Goal: Task Accomplishment & Management: Manage account settings

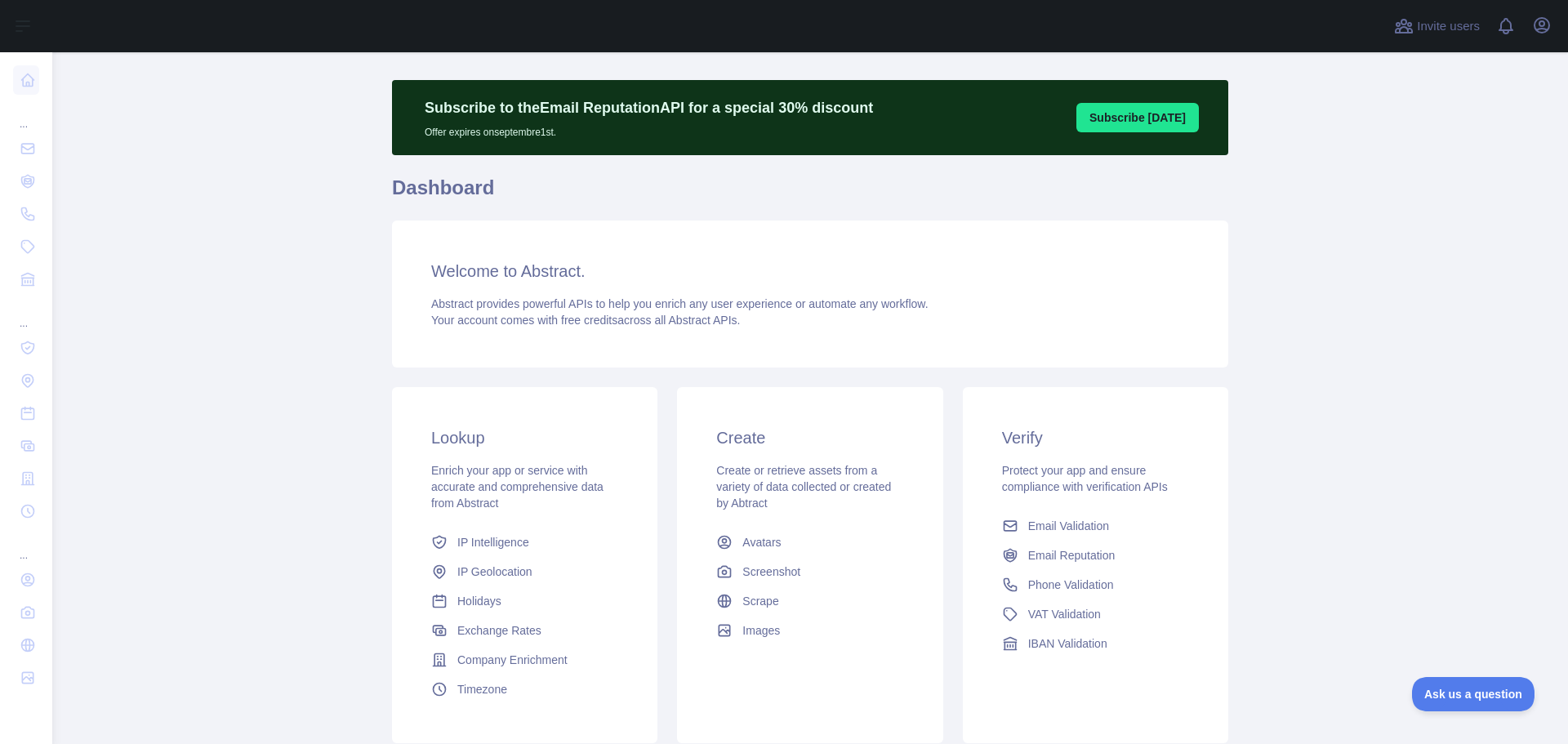
scroll to position [81, 0]
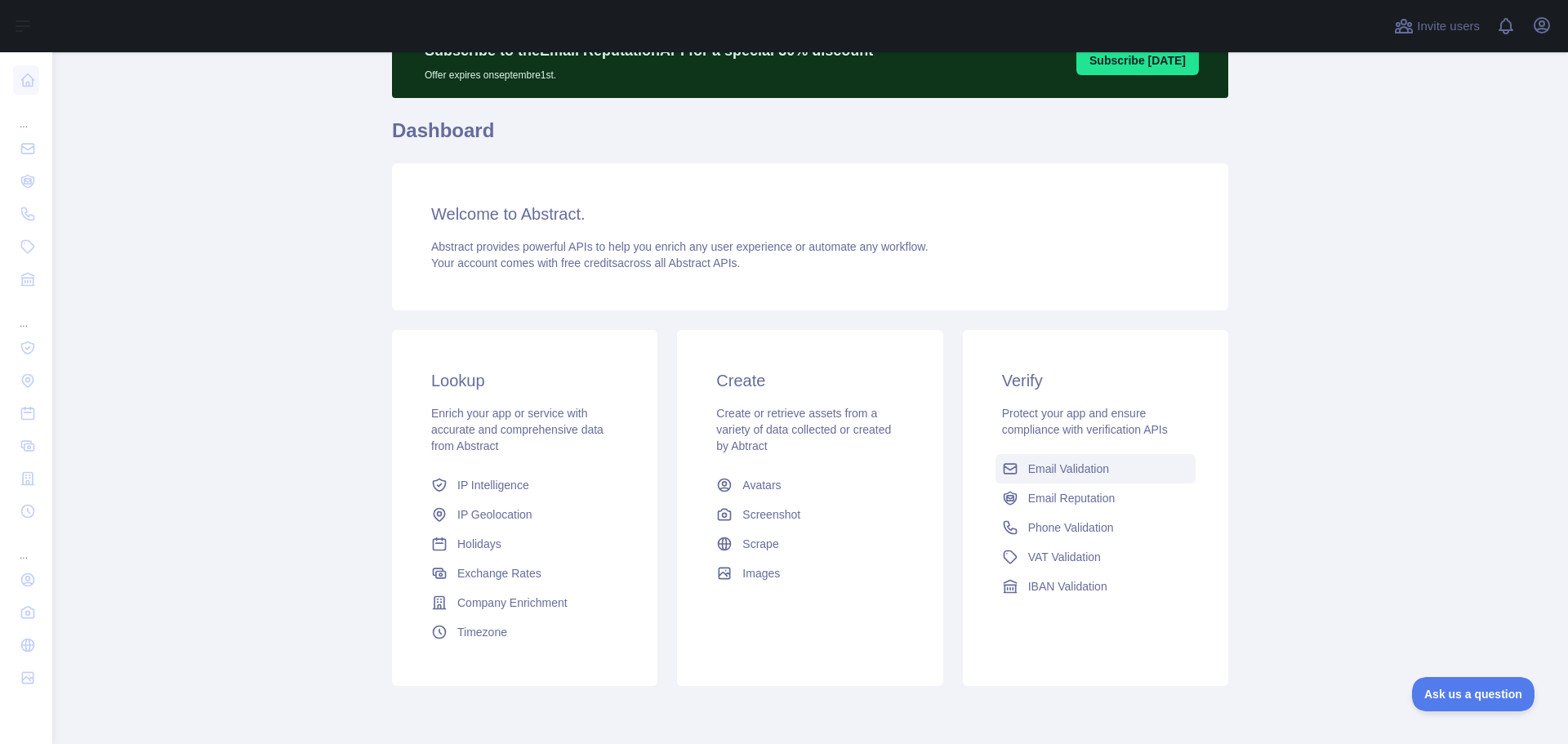
click at [1068, 473] on span "Email Validation" at bounding box center [1068, 469] width 80 height 16
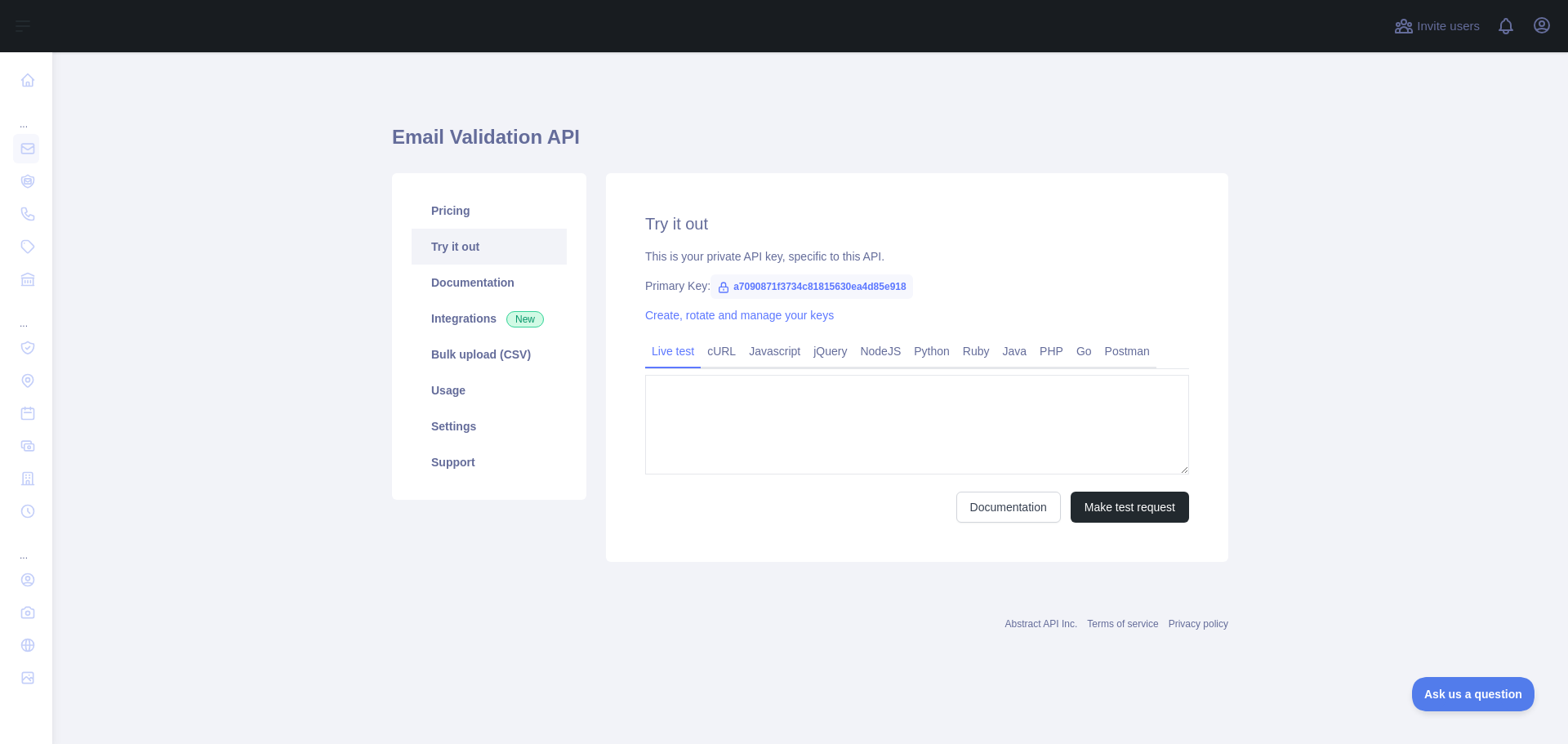
type textarea "**********"
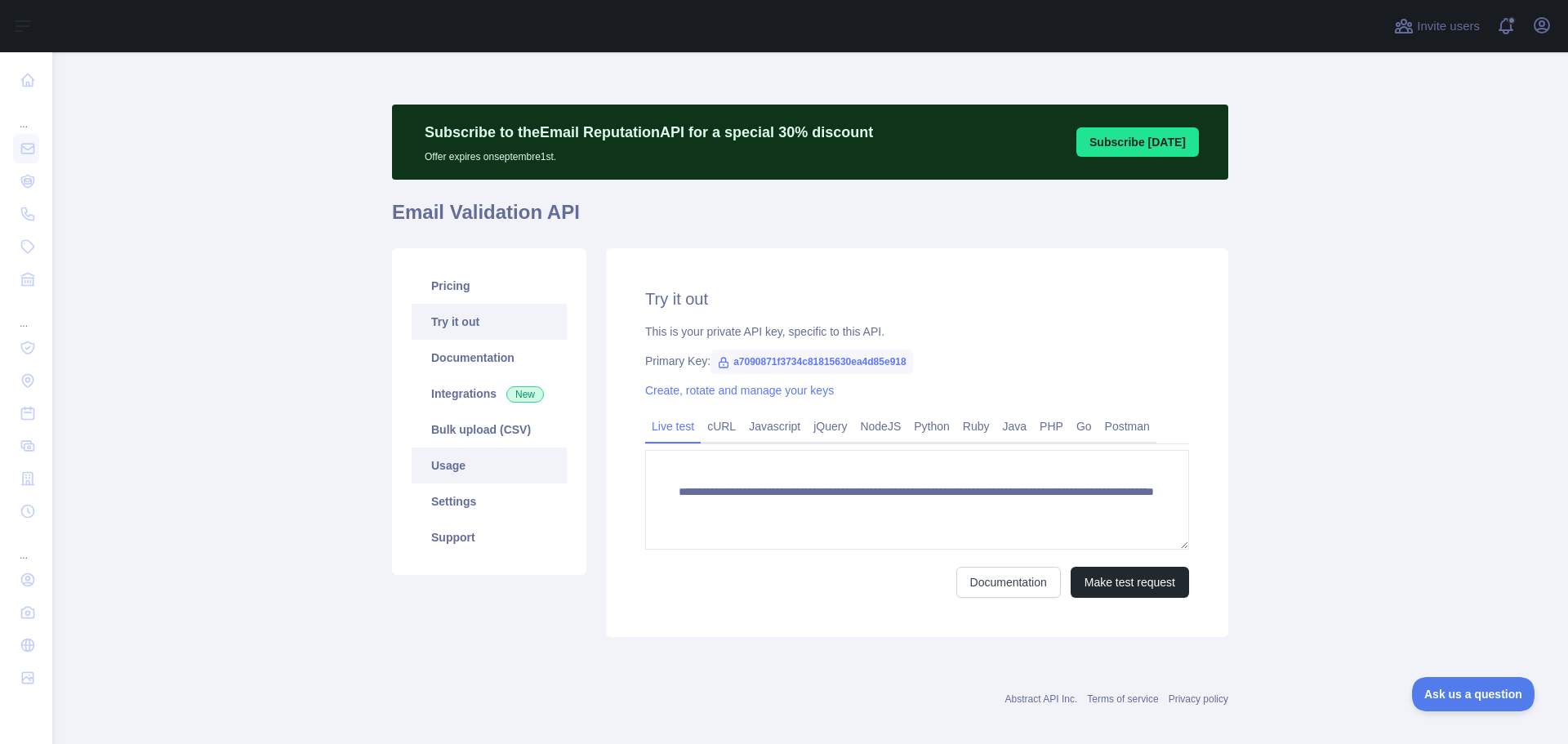
click at [441, 467] on link "Usage" at bounding box center [489, 464] width 155 height 36
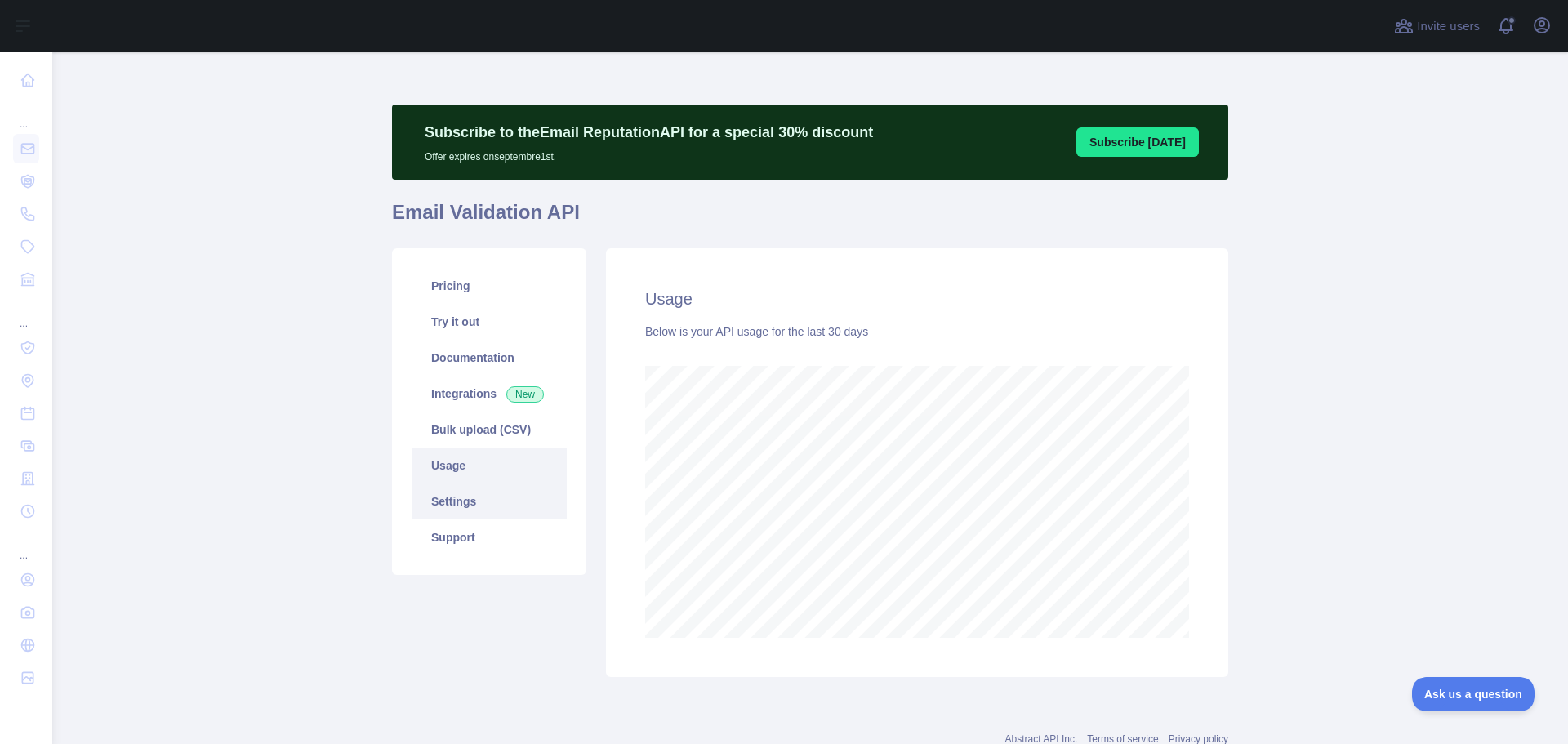
scroll to position [691, 1503]
click at [436, 282] on link "Pricing" at bounding box center [489, 285] width 155 height 36
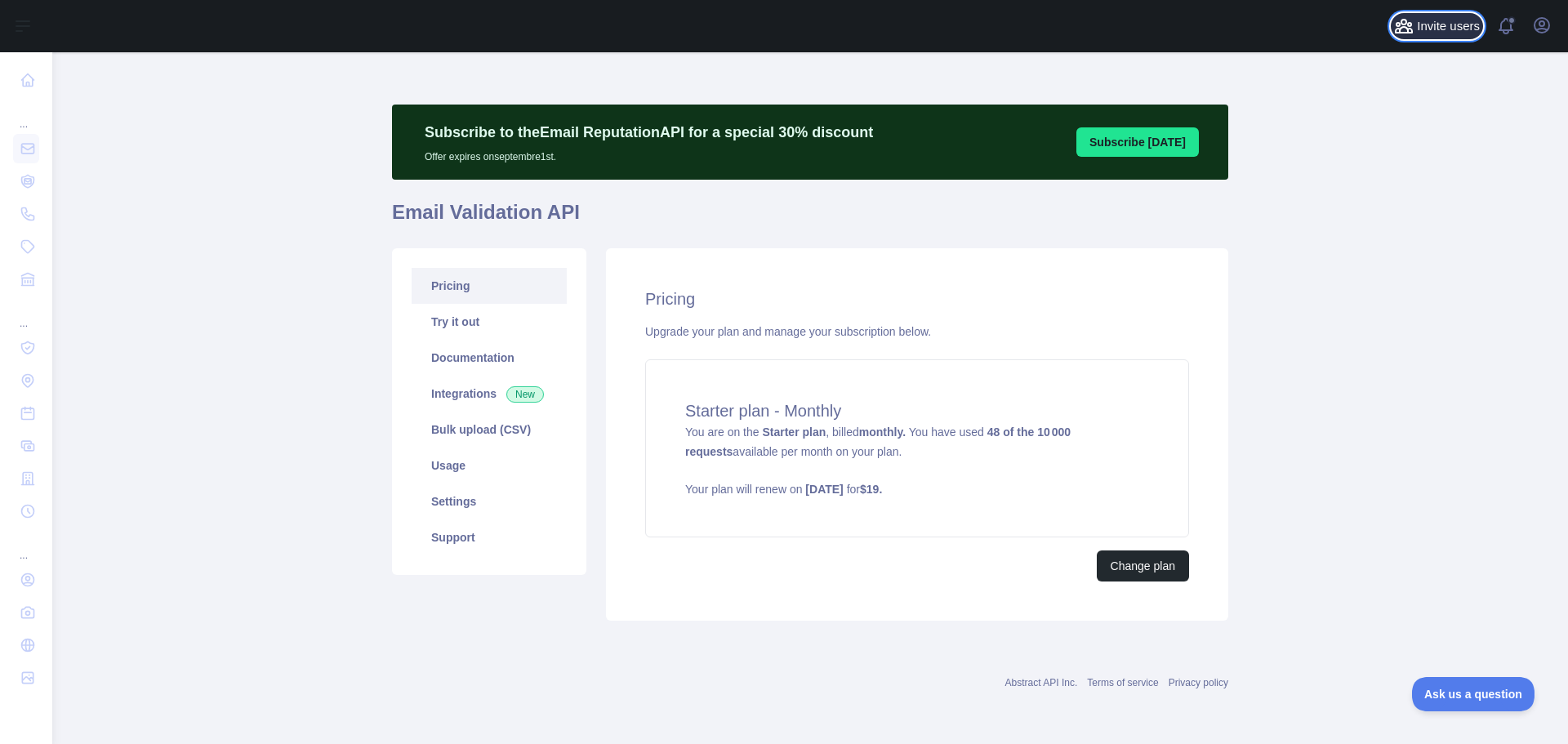
click at [1424, 27] on span "Invite users" at bounding box center [1447, 27] width 63 height 19
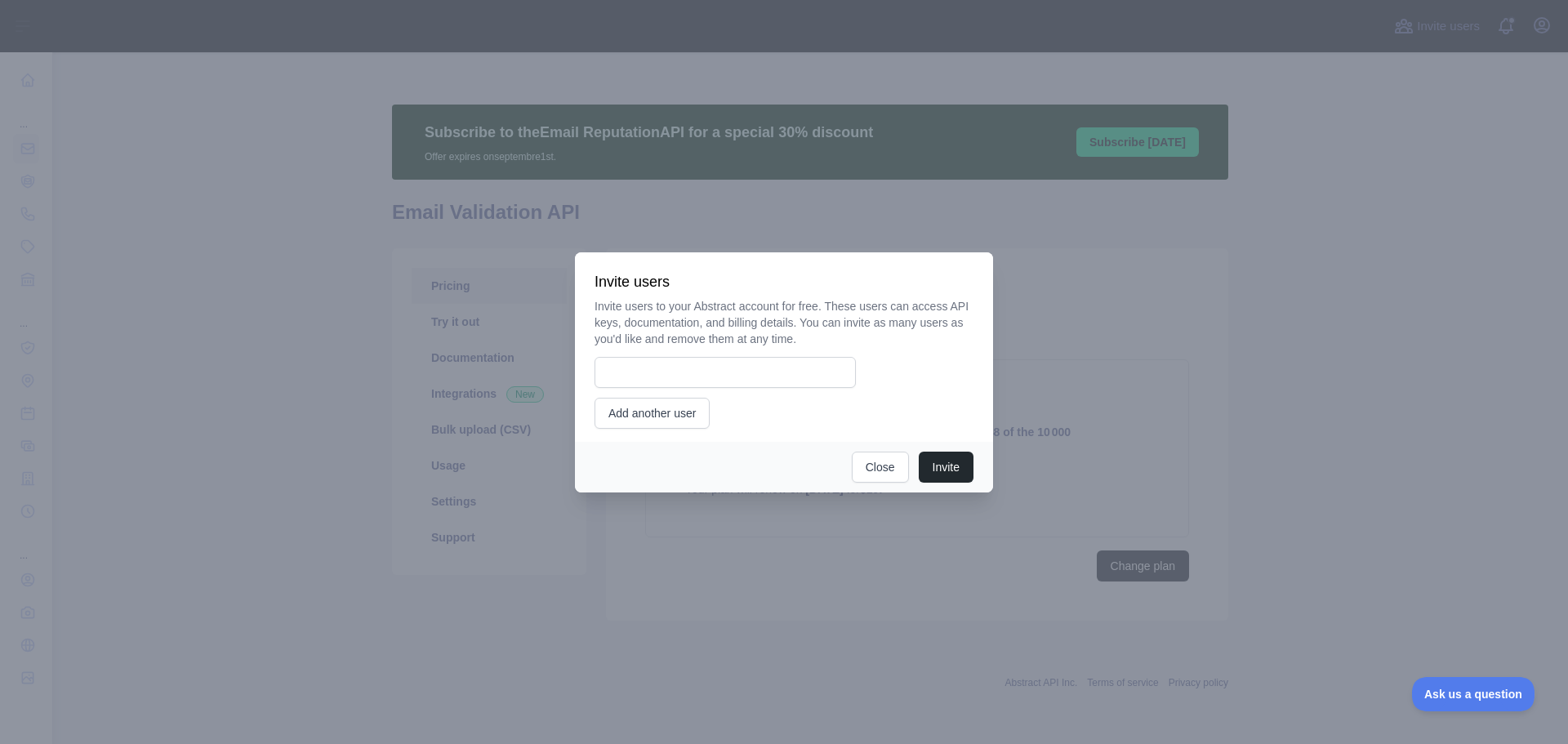
click at [1416, 313] on div at bounding box center [784, 372] width 1568 height 744
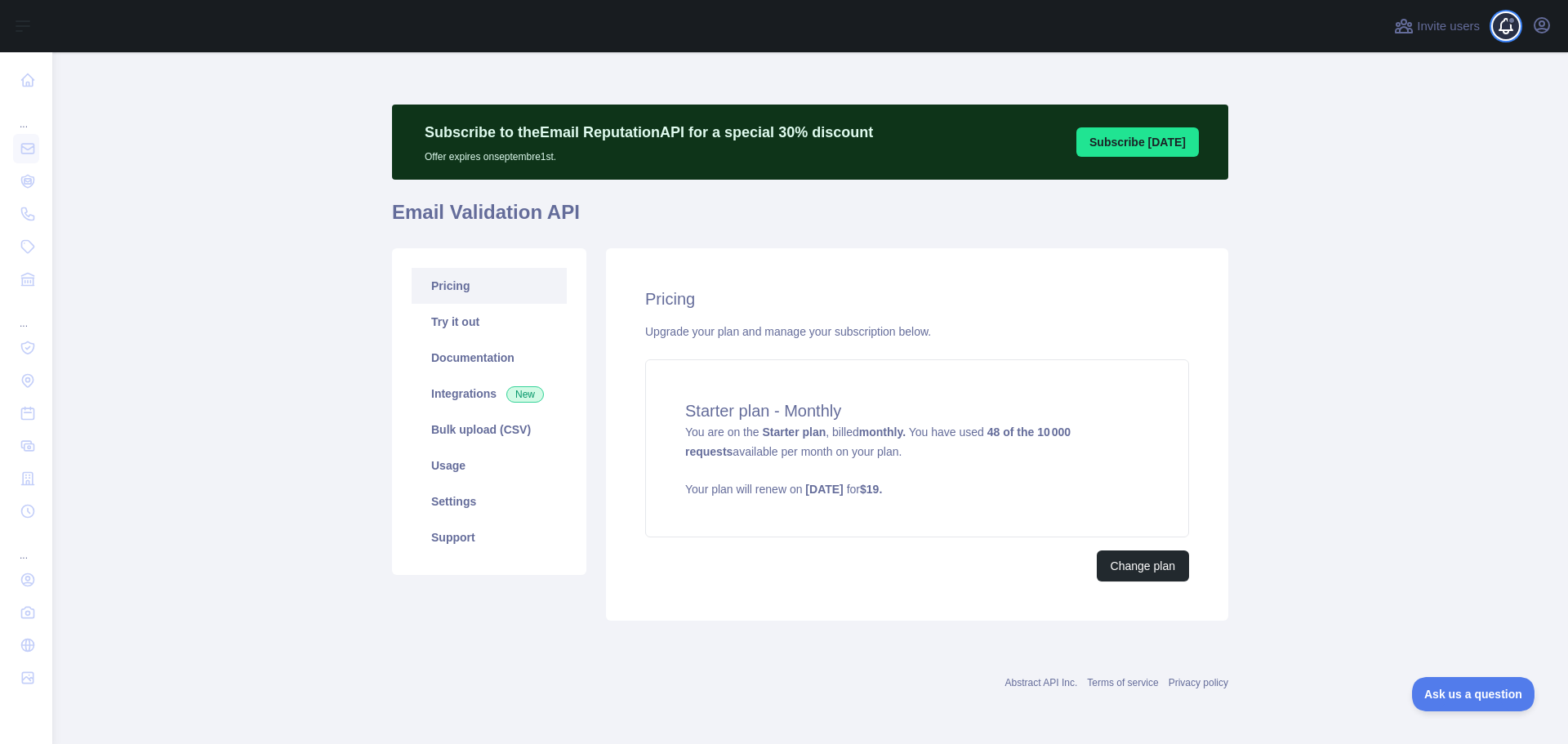
click at [1511, 16] on span at bounding box center [1511, 20] width 8 height 8
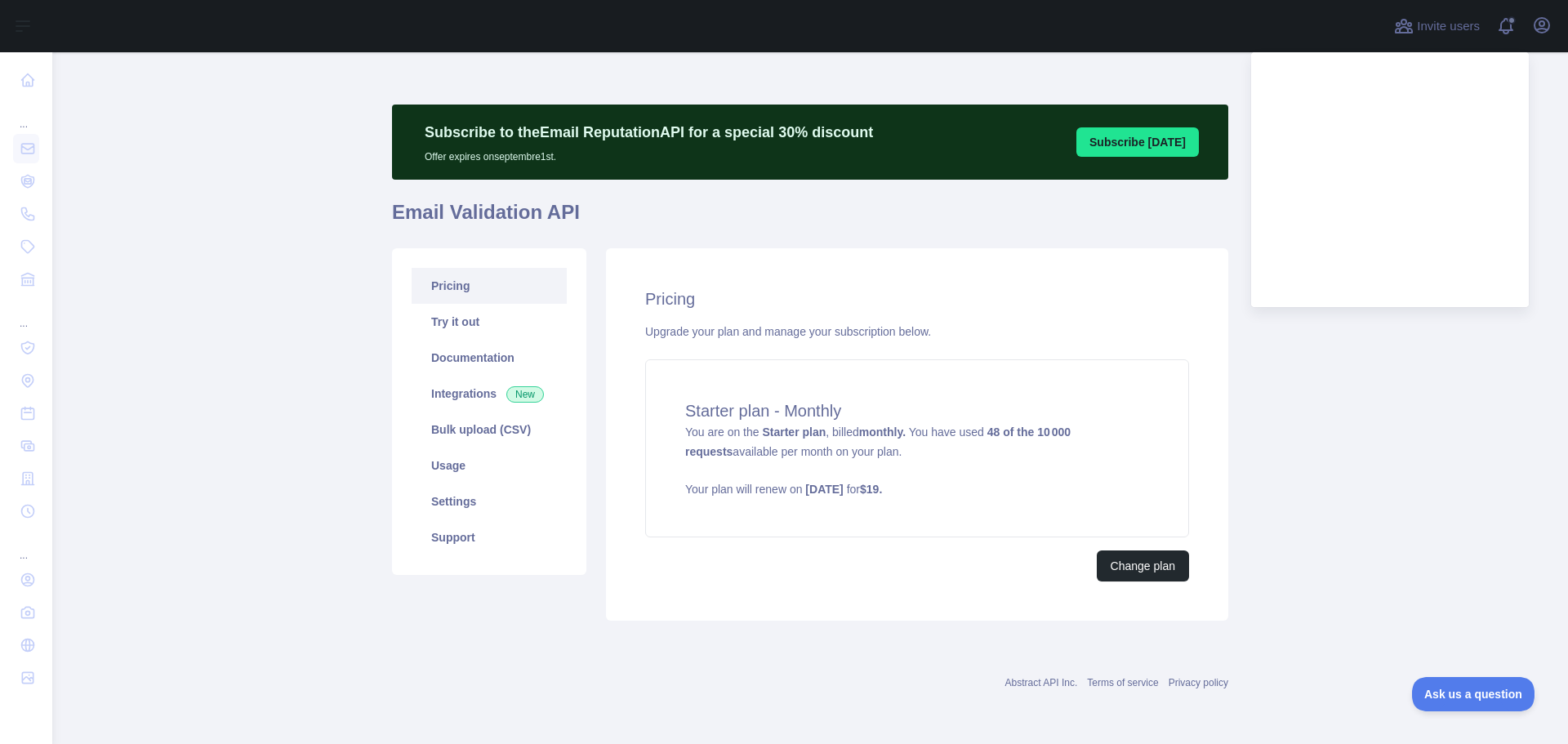
click at [1557, 25] on div "Invite users View notifications Open user menu" at bounding box center [809, 26] width 1515 height 52
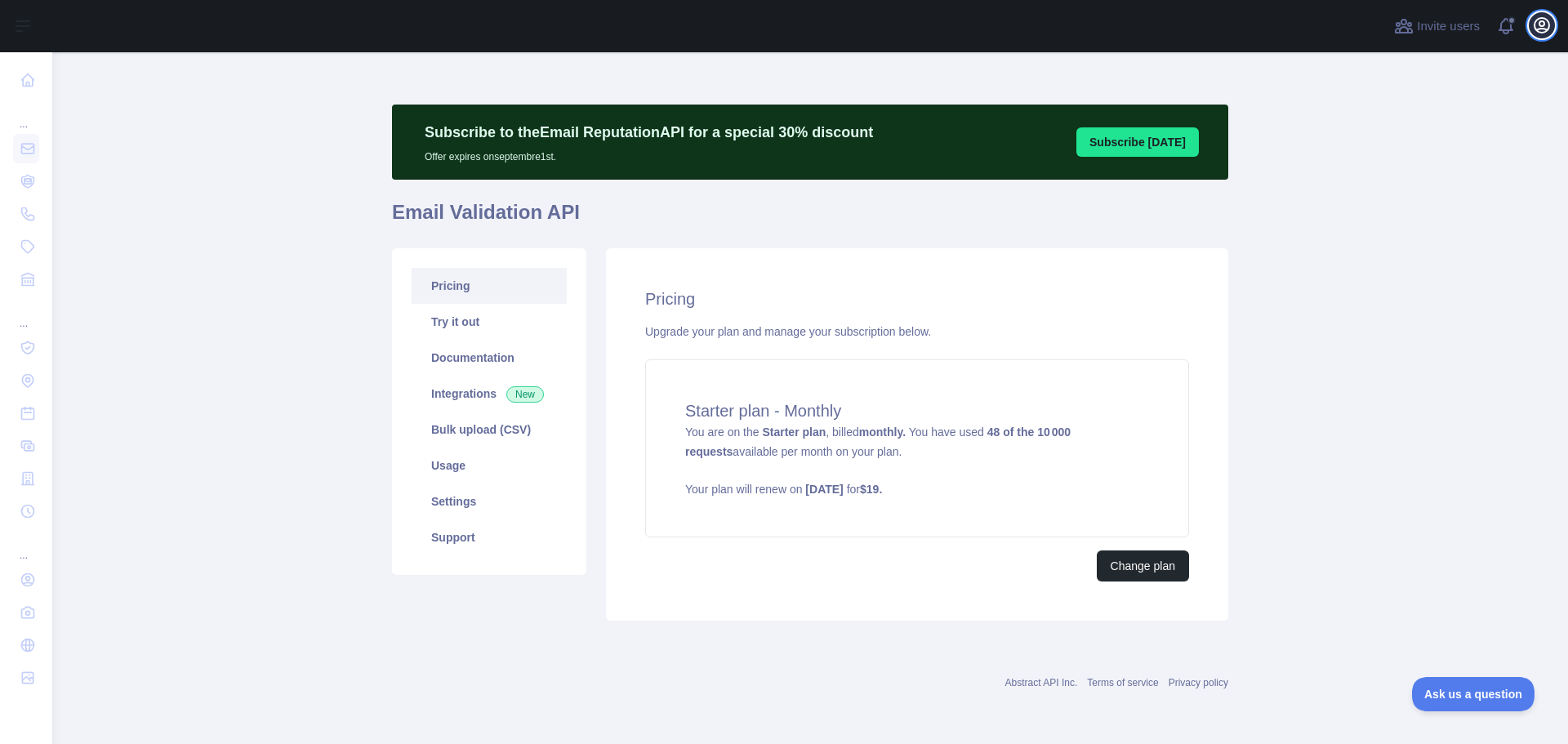
click at [1542, 25] on icon "button" at bounding box center [1541, 25] width 19 height 19
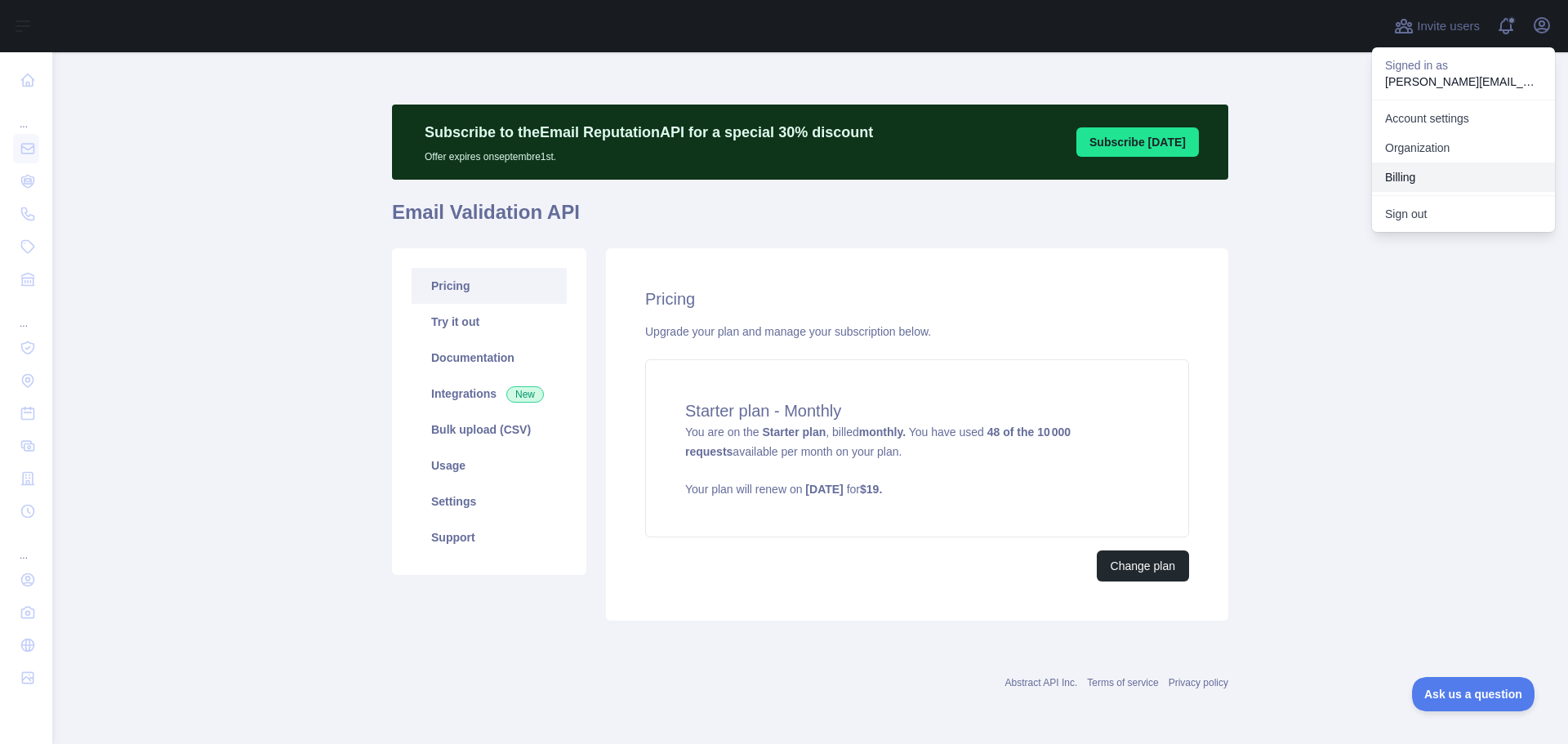
click at [1416, 176] on button "Billing" at bounding box center [1463, 177] width 183 height 29
